Goal: Transaction & Acquisition: Download file/media

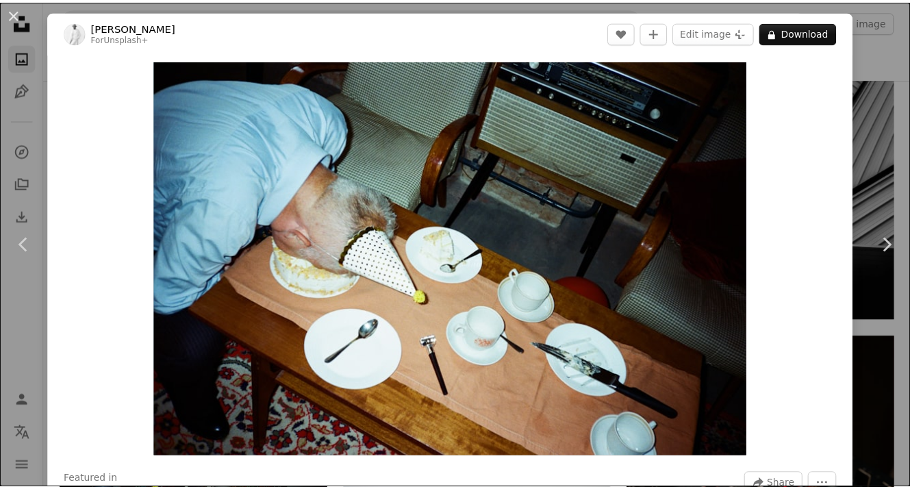
scroll to position [7942, 0]
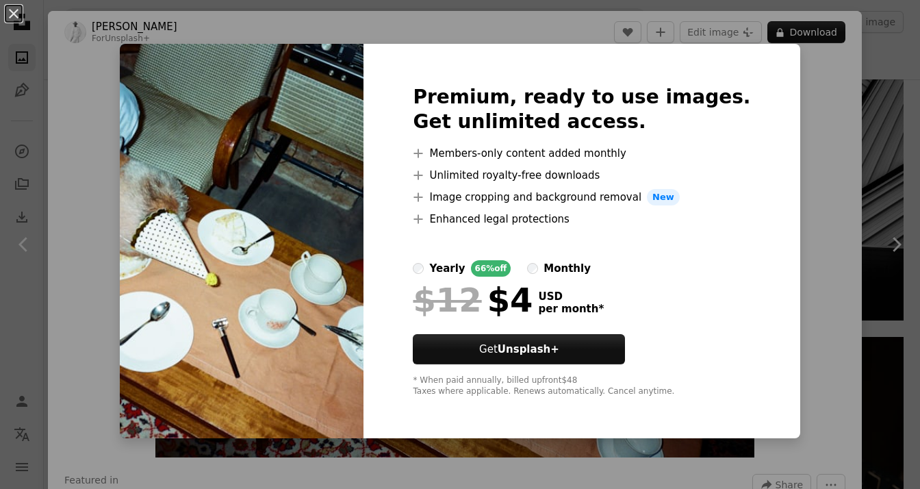
click at [840, 192] on div "An X shape Premium, ready to use images. Get unlimited access. A plus sign Memb…" at bounding box center [460, 244] width 920 height 489
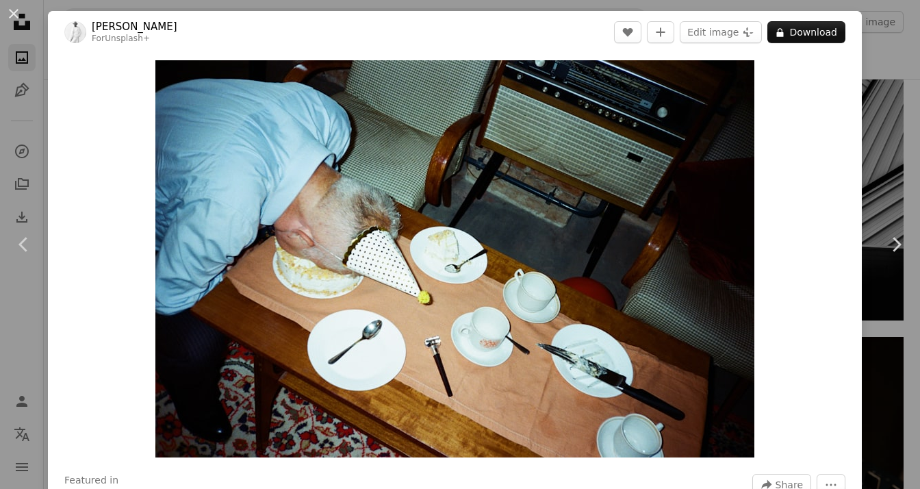
click at [887, 36] on div "An X shape Chevron left Chevron right [PERSON_NAME] For Unsplash+ A heart A plu…" at bounding box center [460, 244] width 920 height 489
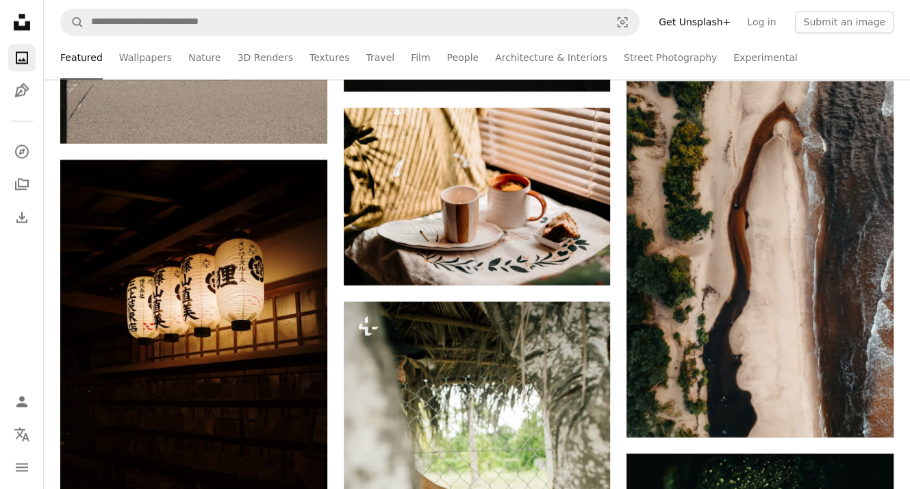
scroll to position [11160, 0]
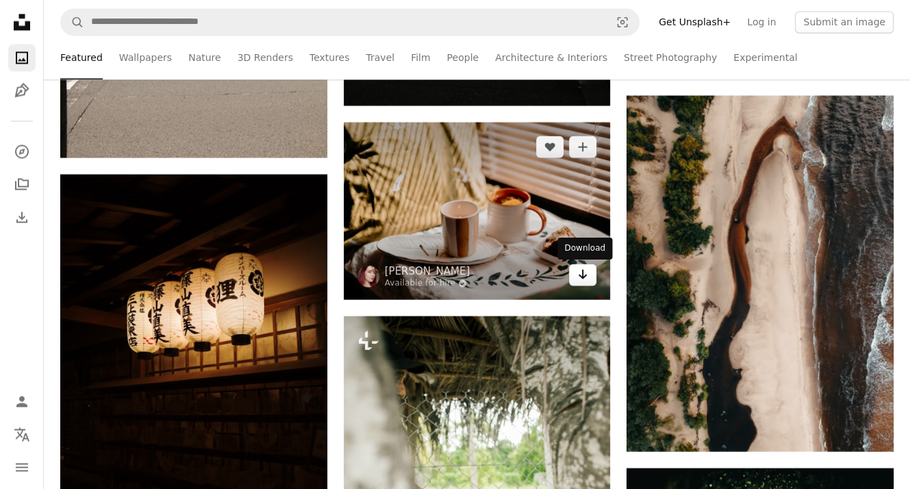
click at [579, 269] on icon "Arrow pointing down" at bounding box center [582, 274] width 11 height 16
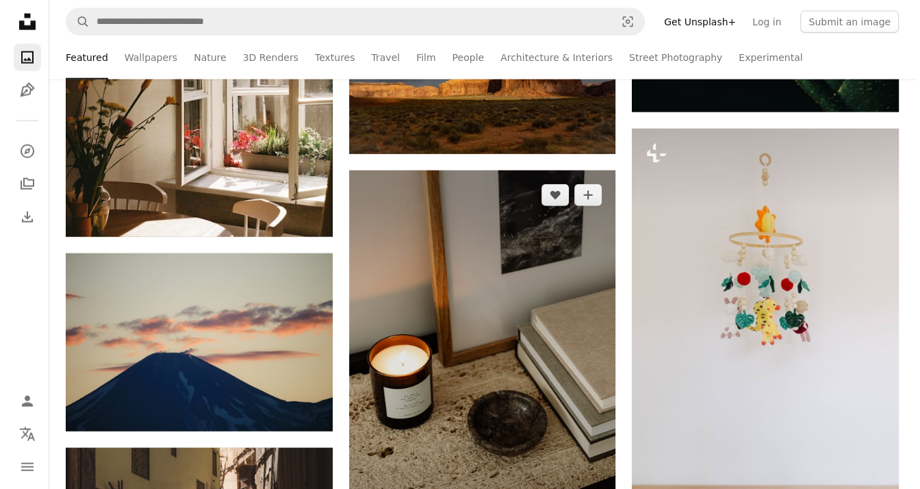
scroll to position [11982, 0]
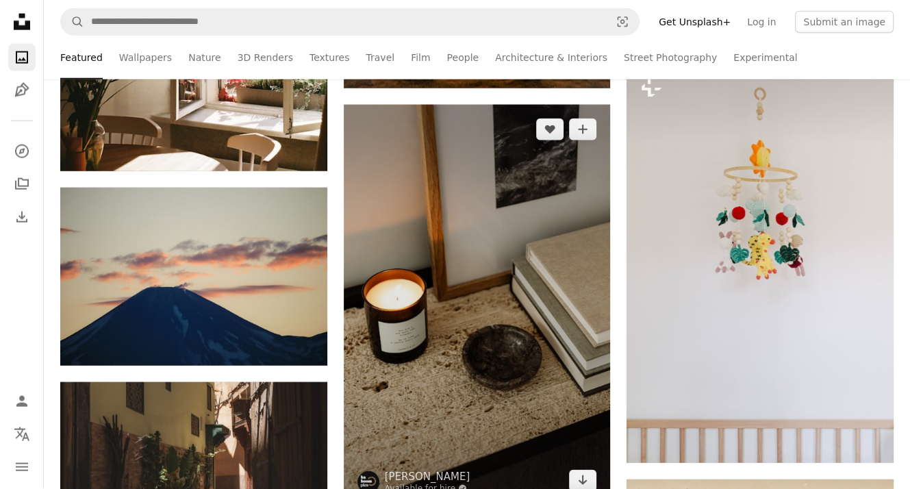
click at [507, 354] on img at bounding box center [477, 305] width 267 height 401
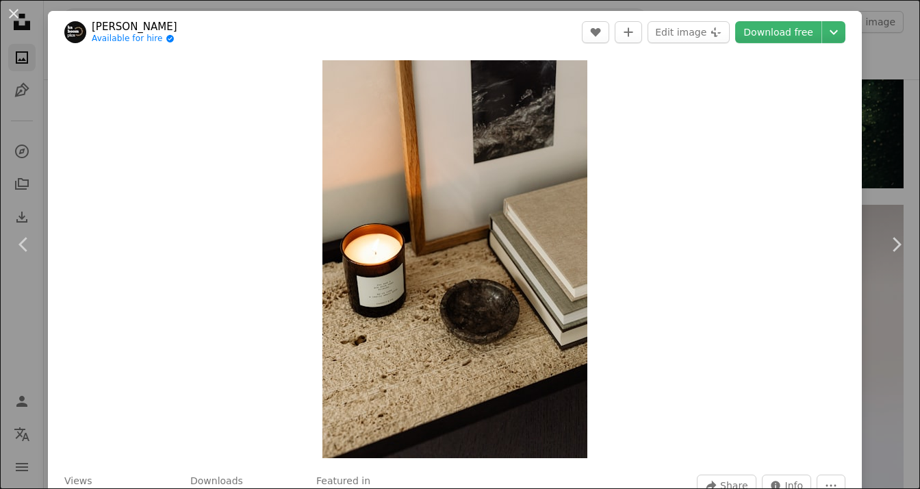
click at [796, 20] on header "[PERSON_NAME] Available for hire A checkmark inside of a circle A heart A plus …" at bounding box center [455, 32] width 814 height 42
click at [753, 23] on link "Download free" at bounding box center [778, 32] width 86 height 22
